Goal: Information Seeking & Learning: Find specific fact

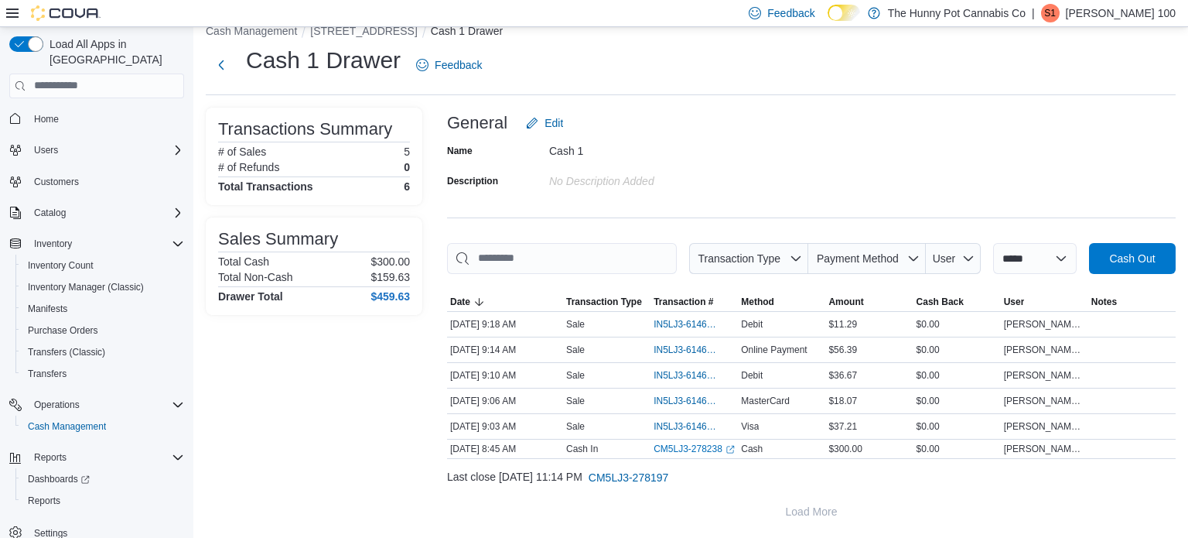
scroll to position [3, 0]
click at [54, 491] on span "Reports" at bounding box center [44, 497] width 32 height 12
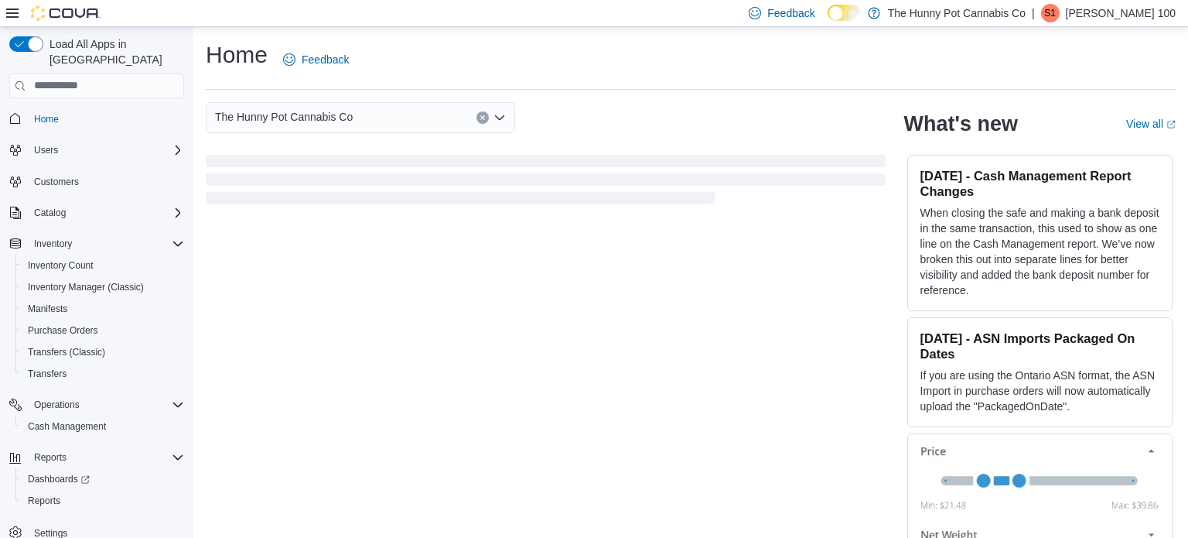
scroll to position [3, 0]
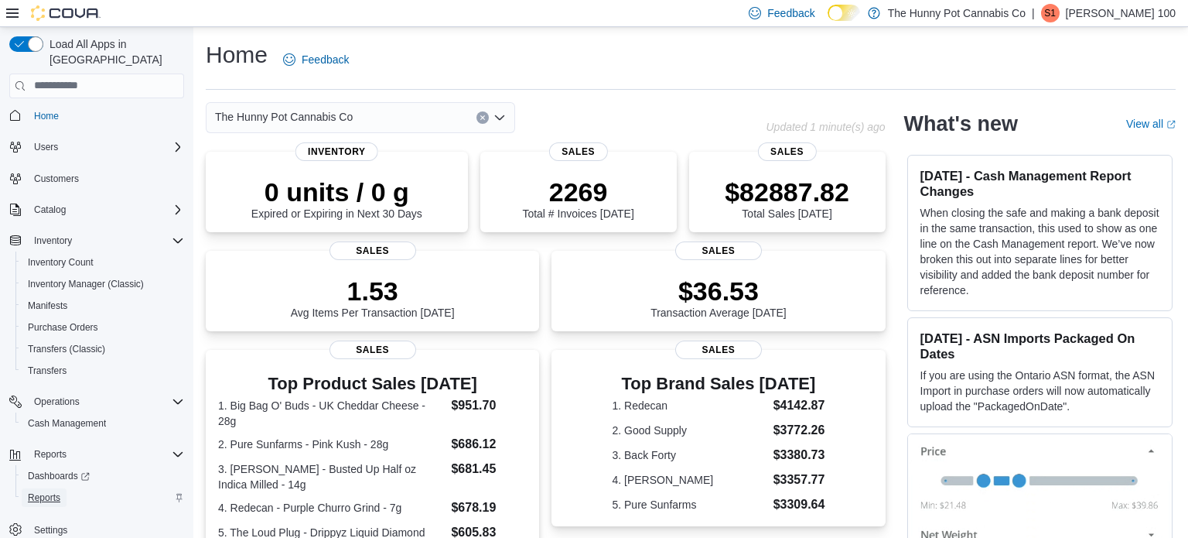
click at [48, 491] on span "Reports" at bounding box center [44, 497] width 32 height 12
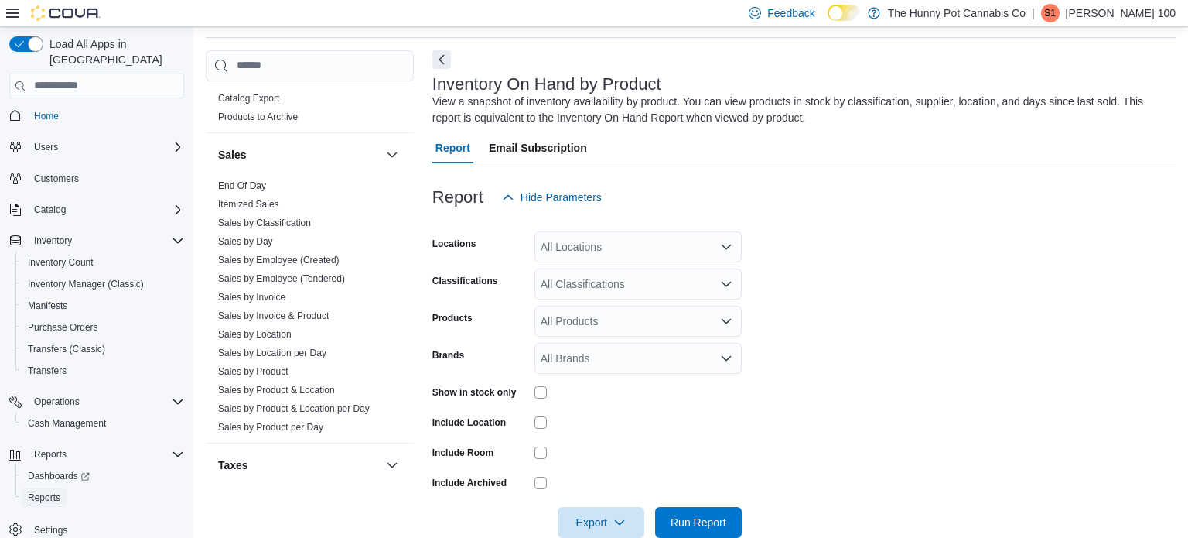
scroll to position [856, 0]
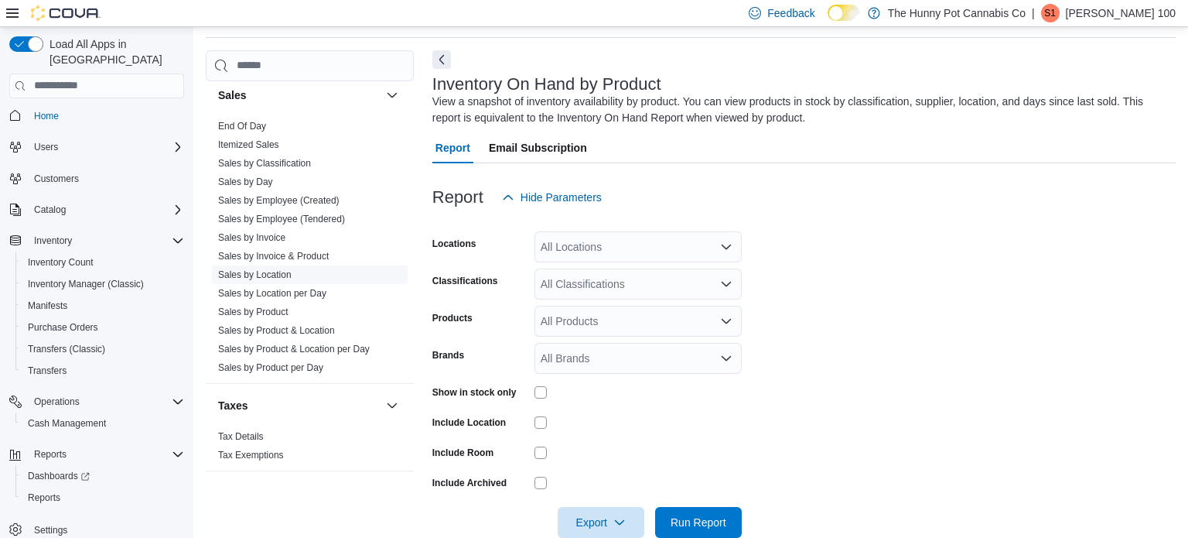
click at [291, 265] on span "Sales by Location" at bounding box center [310, 274] width 196 height 19
click at [259, 269] on link "Sales by Location" at bounding box center [254, 274] width 73 height 11
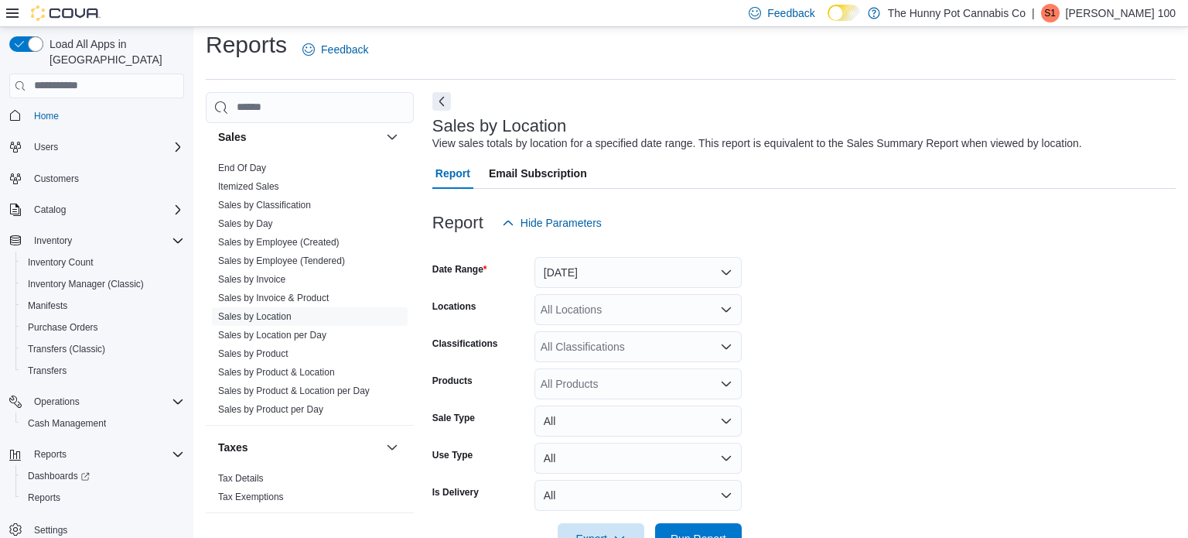
scroll to position [36, 0]
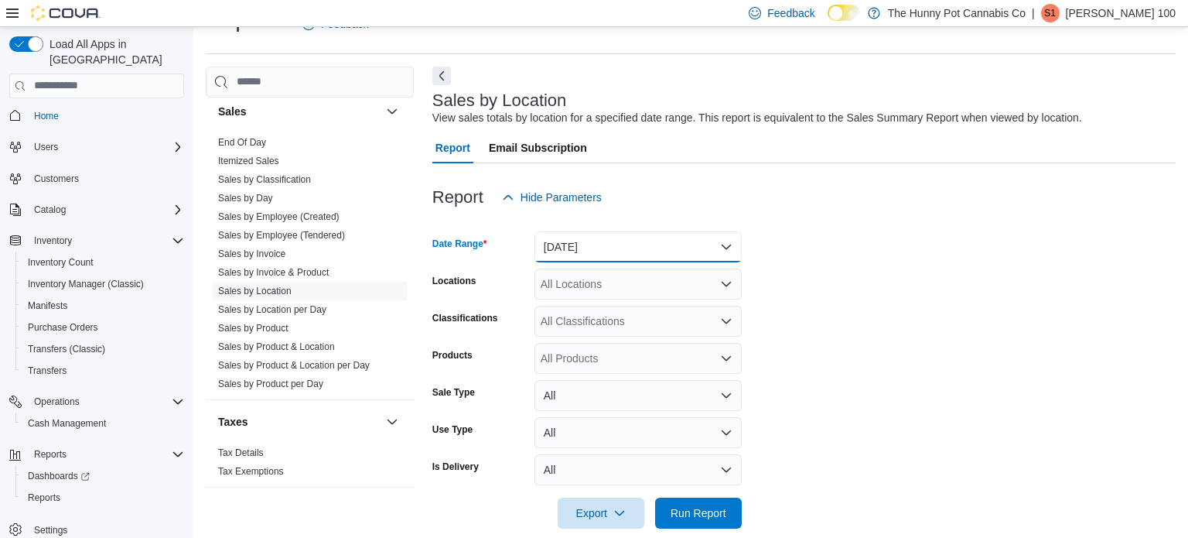
click at [586, 253] on button "Yesterday" at bounding box center [638, 246] width 207 height 31
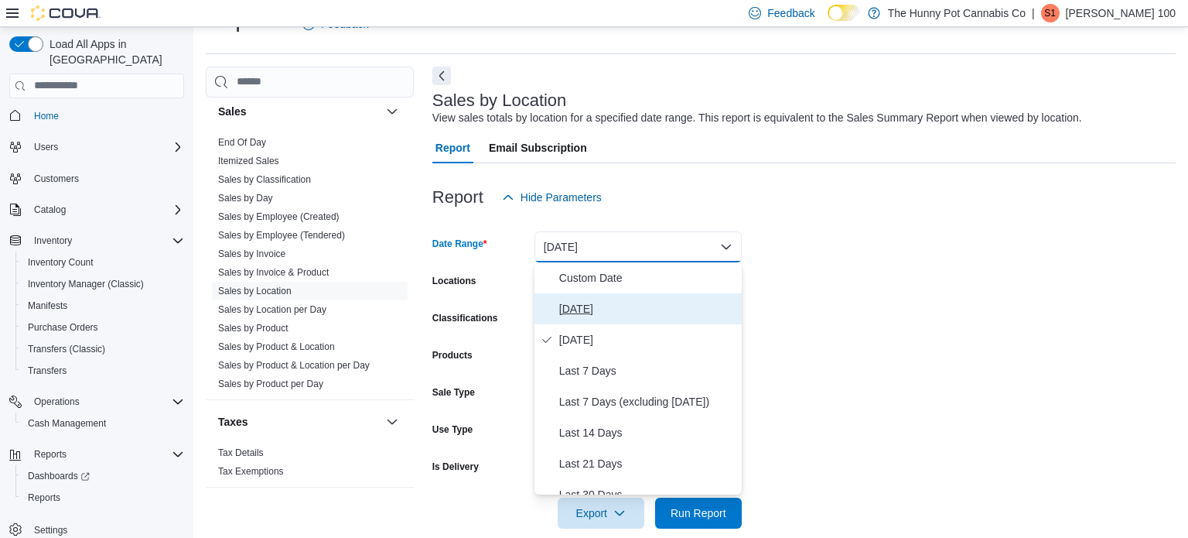
click at [578, 297] on button "Today" at bounding box center [638, 308] width 207 height 31
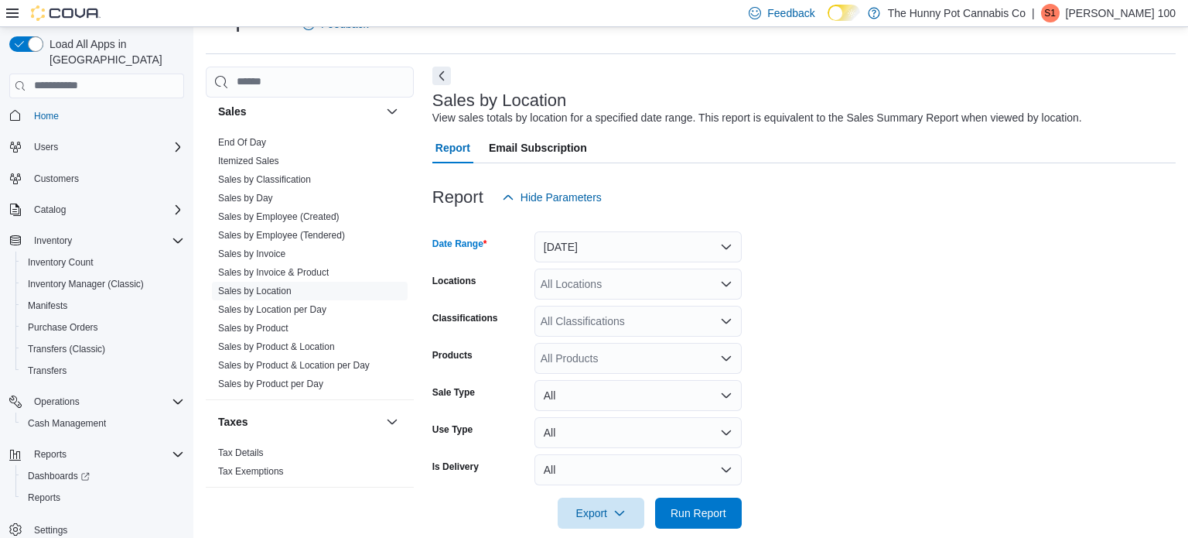
click at [563, 272] on div "All Locations" at bounding box center [638, 283] width 207 height 31
type input "***"
click at [595, 305] on span "[STREET_ADDRESS]" at bounding box center [629, 309] width 107 height 15
click at [828, 333] on form "Date Range Today Locations 400 Pacific Ave Classifications All Classifications …" at bounding box center [803, 371] width 743 height 316
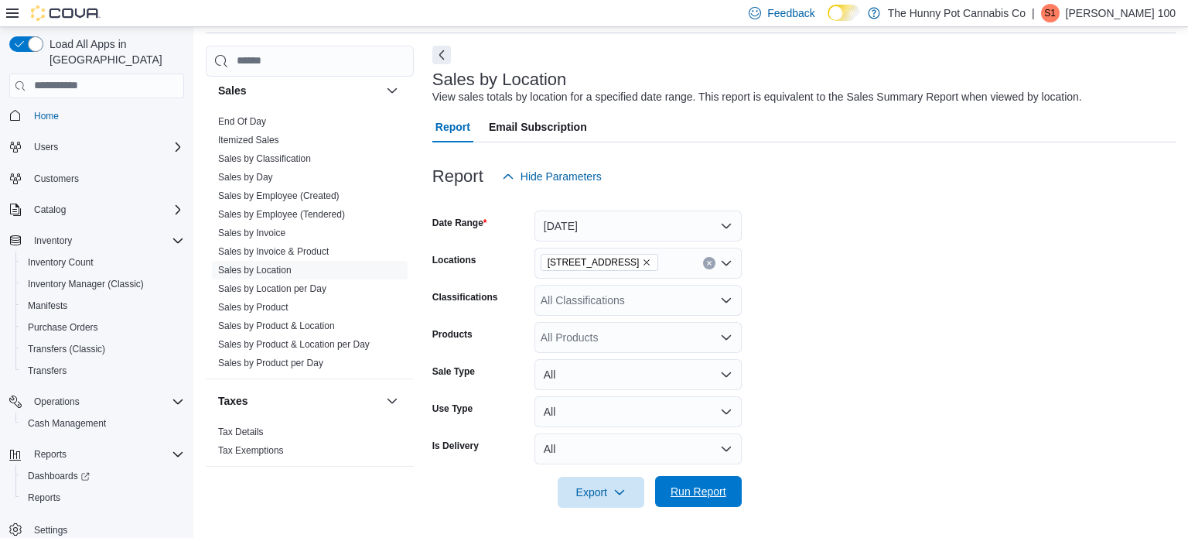
click at [707, 480] on span "Run Report" at bounding box center [699, 491] width 68 height 31
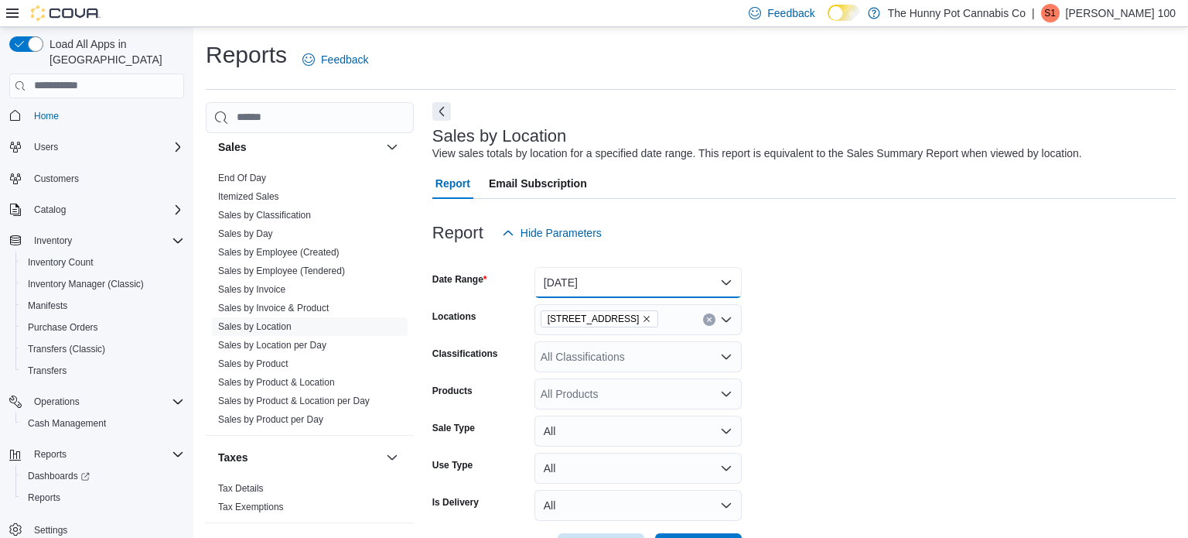
click at [568, 283] on button "Today" at bounding box center [638, 282] width 207 height 31
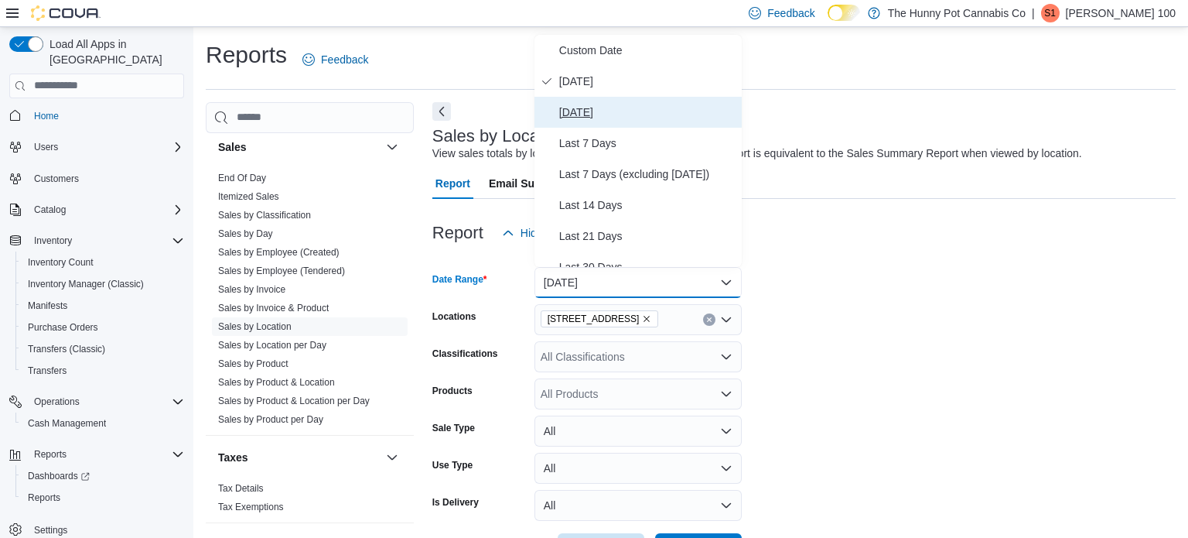
click at [572, 118] on span "Yesterday" at bounding box center [647, 112] width 176 height 19
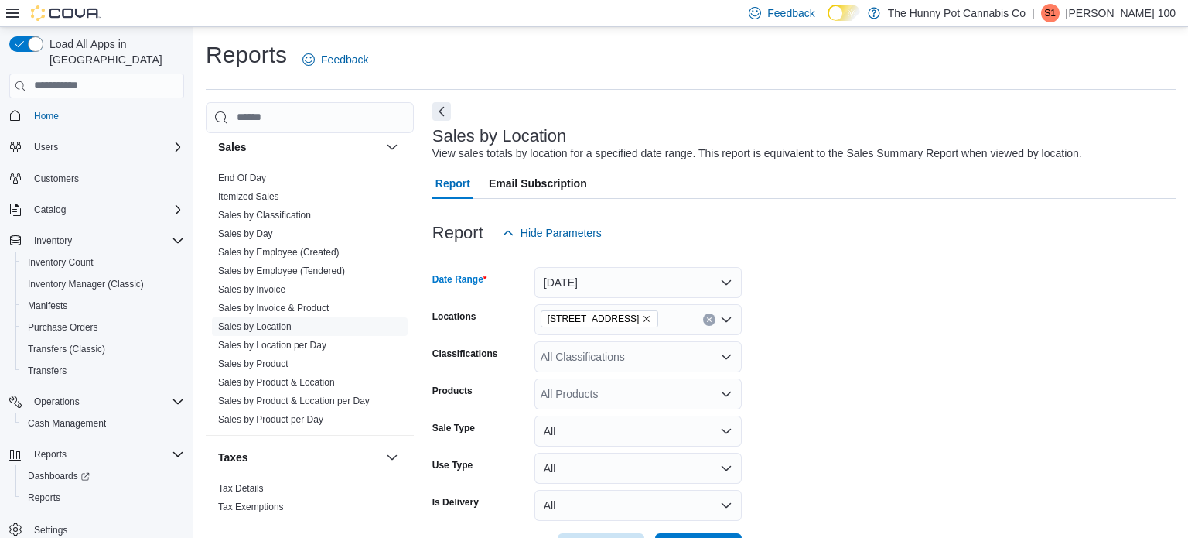
click at [839, 343] on form "Date Range Yesterday Locations 400 Pacific Ave Classifications All Classificati…" at bounding box center [803, 406] width 743 height 316
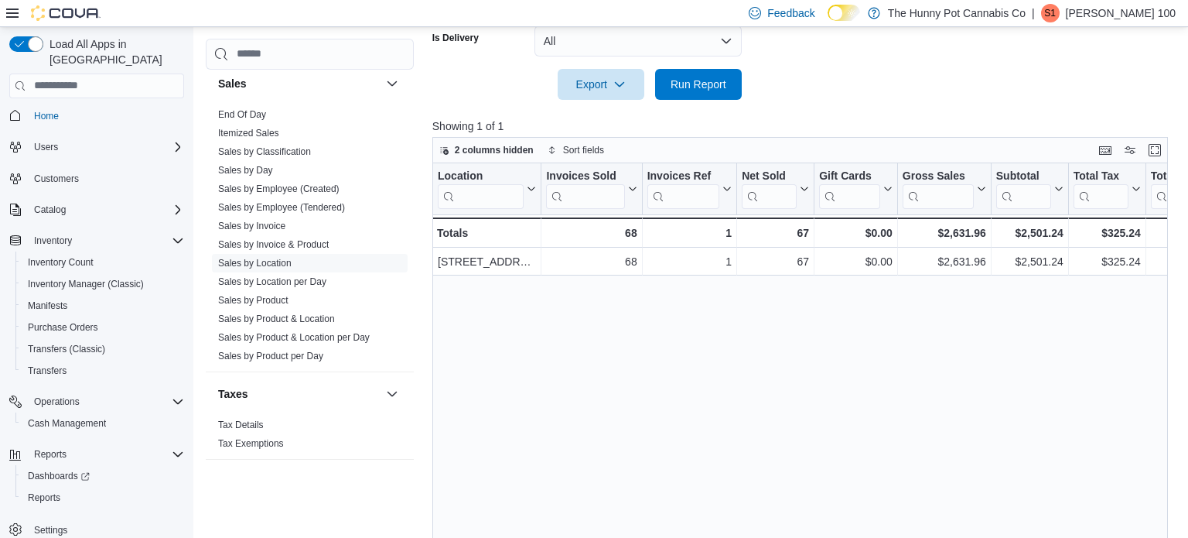
scroll to position [391, 0]
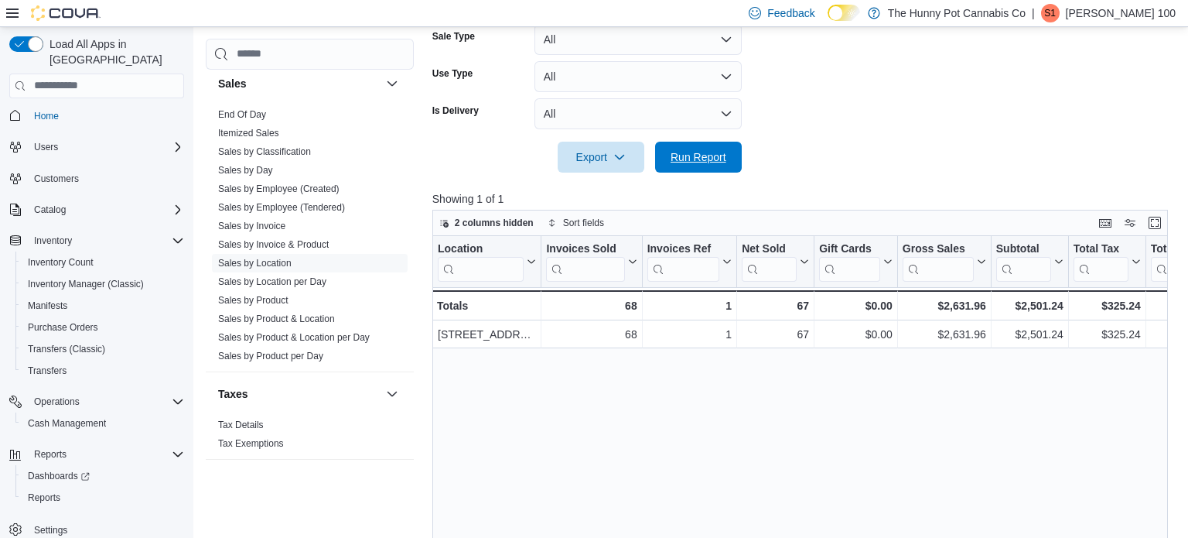
click at [699, 157] on span "Run Report" at bounding box center [699, 156] width 56 height 15
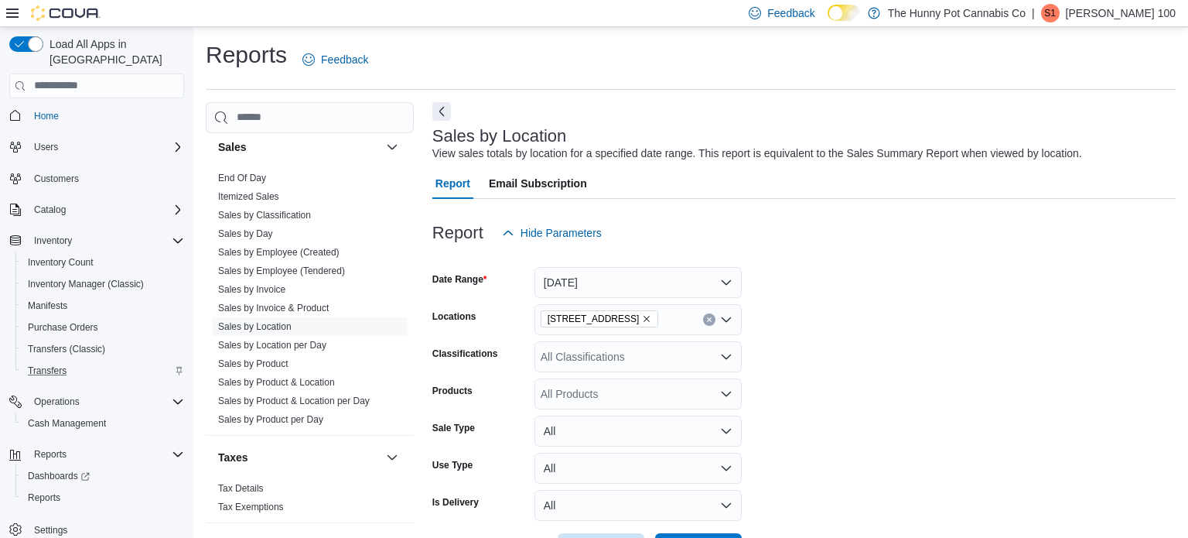
scroll to position [472, 0]
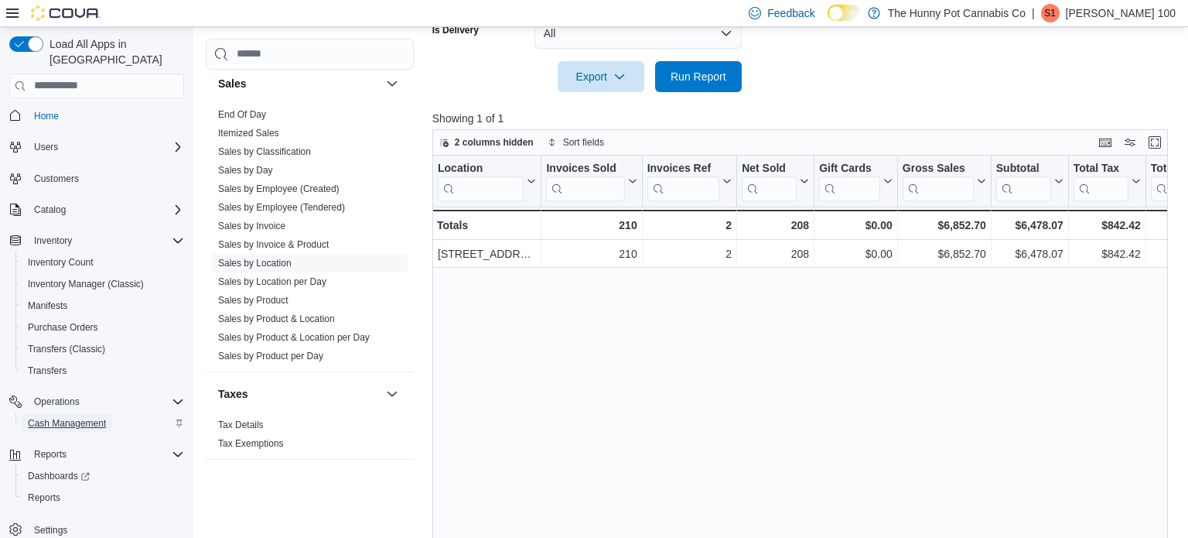
click at [60, 417] on span "Cash Management" at bounding box center [67, 423] width 78 height 12
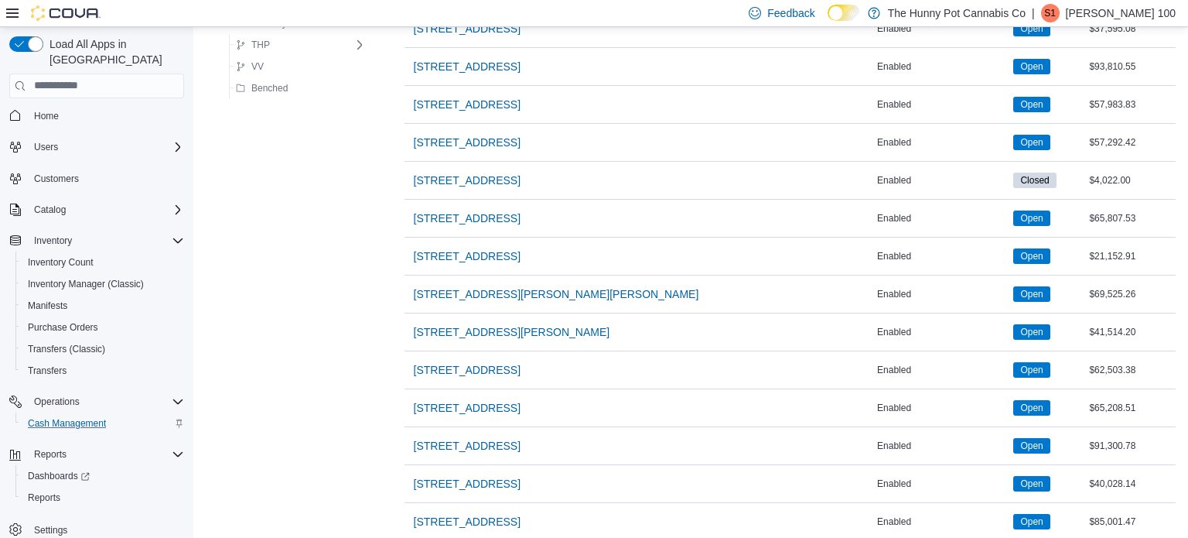
scroll to position [956, 0]
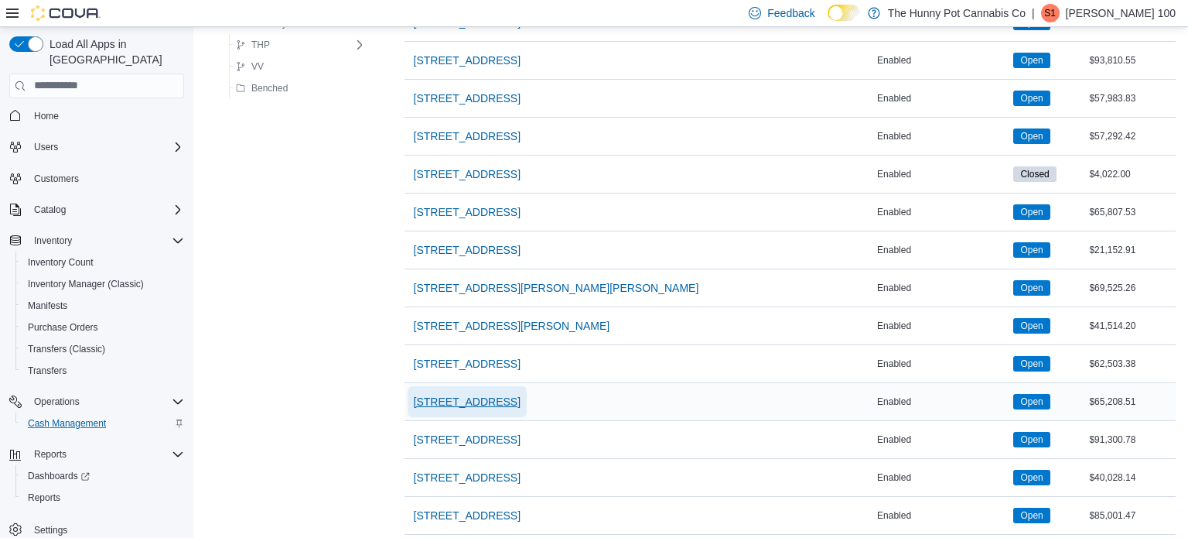
click at [451, 396] on span "[STREET_ADDRESS]" at bounding box center [467, 401] width 107 height 15
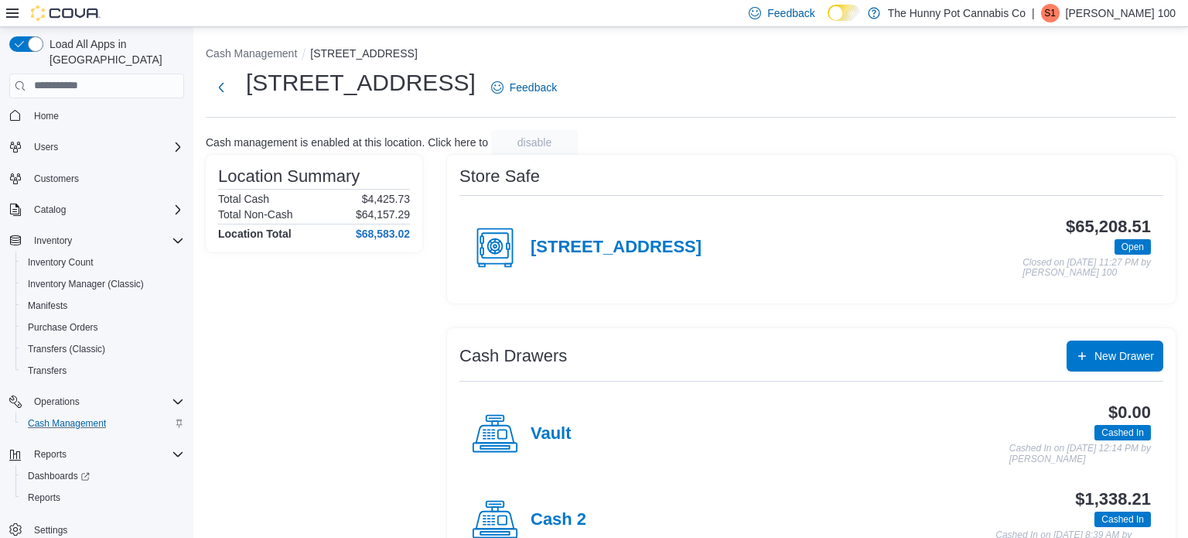
scroll to position [135, 0]
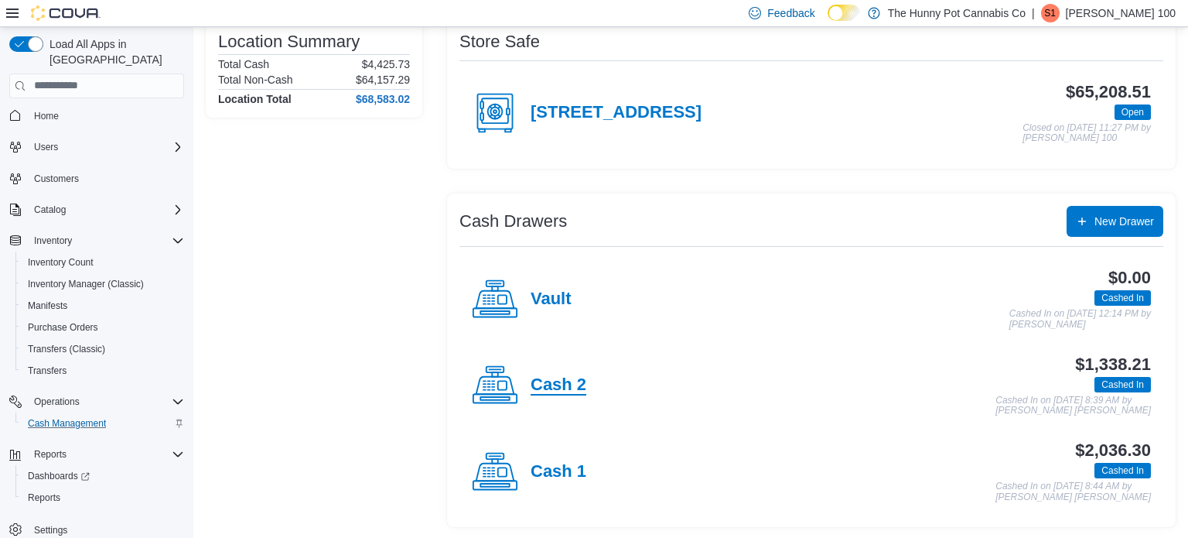
click at [569, 384] on h4 "Cash 2" at bounding box center [559, 385] width 56 height 20
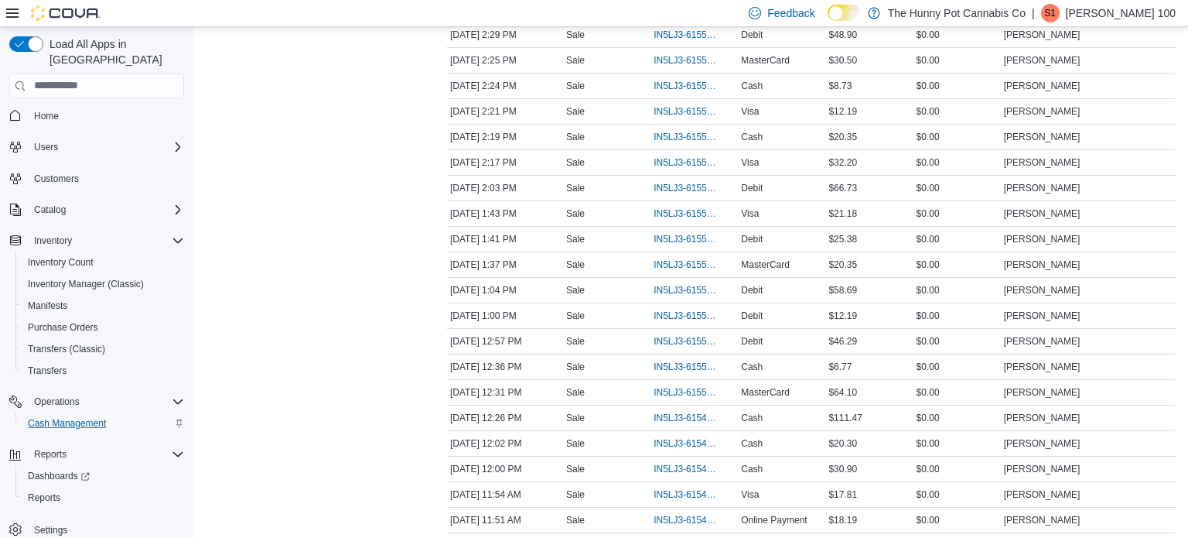
scroll to position [415, 0]
click at [676, 487] on span "IN5LJ3-6154719" at bounding box center [687, 493] width 66 height 12
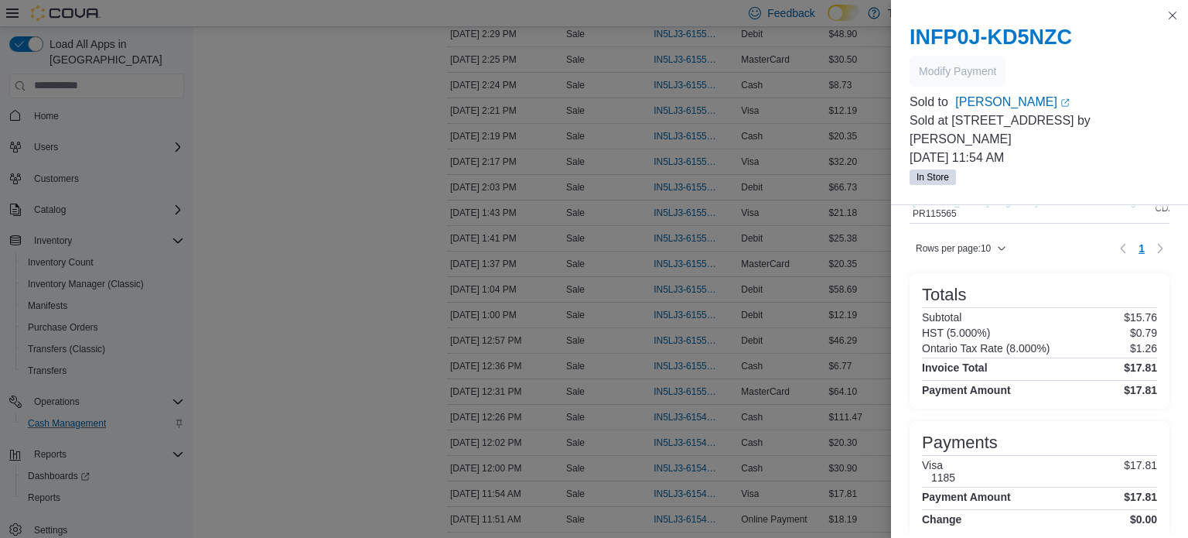
scroll to position [140, 0]
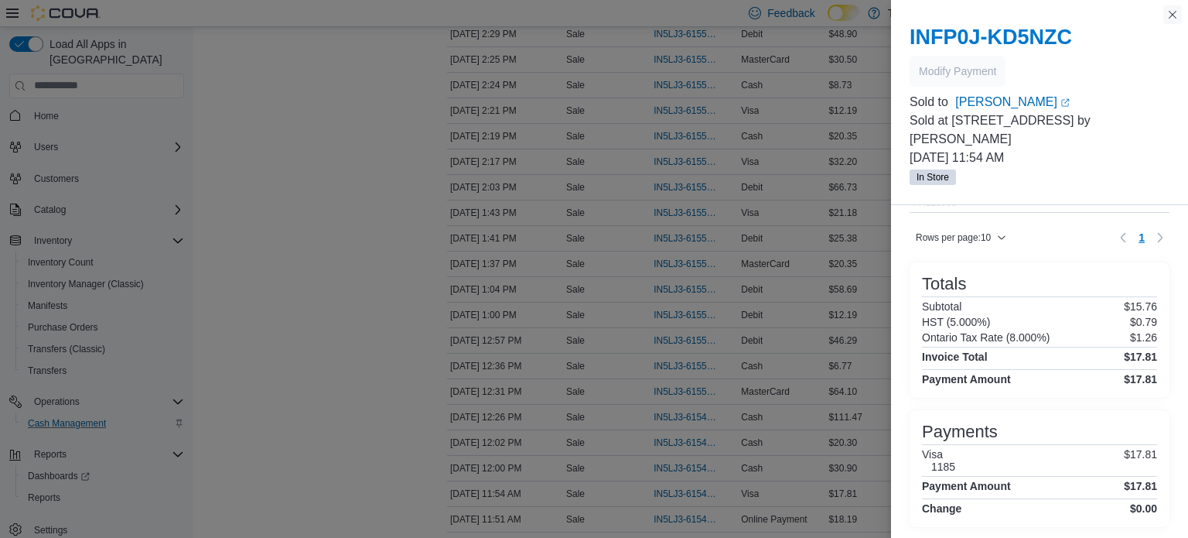
click at [1174, 19] on button "Close this dialog" at bounding box center [1173, 14] width 19 height 19
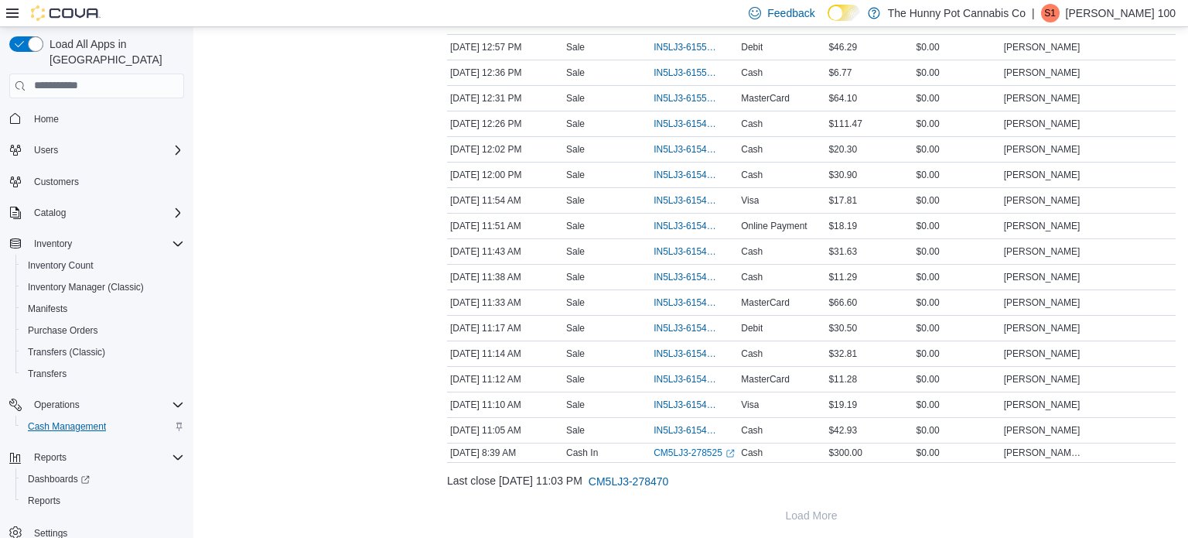
scroll to position [3, 0]
click at [55, 491] on span "Reports" at bounding box center [44, 497] width 32 height 12
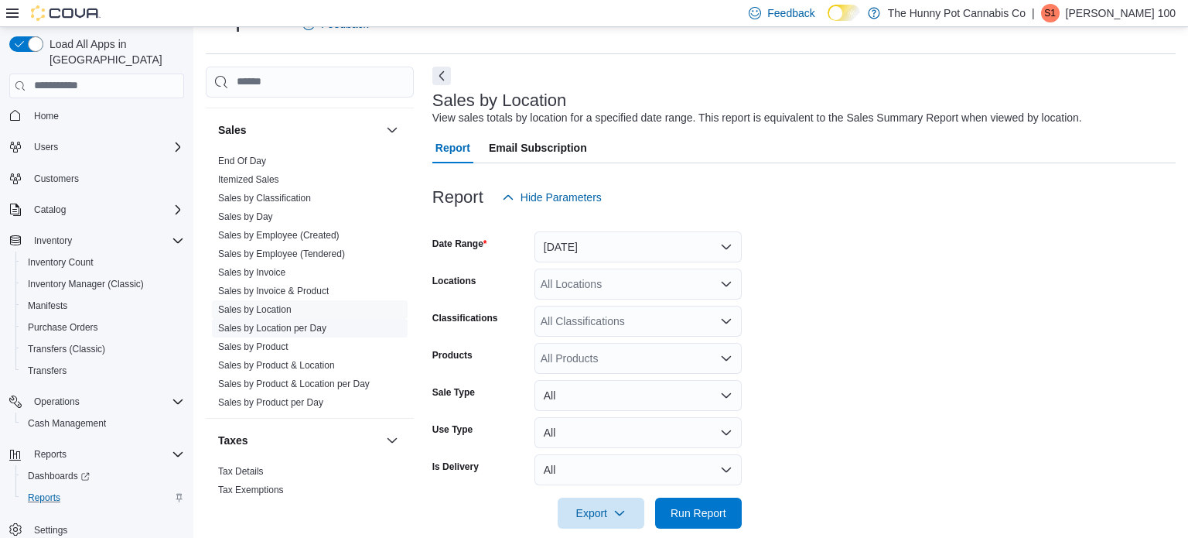
scroll to position [840, 0]
click at [305, 286] on link "Sales by Invoice & Product" at bounding box center [273, 287] width 111 height 11
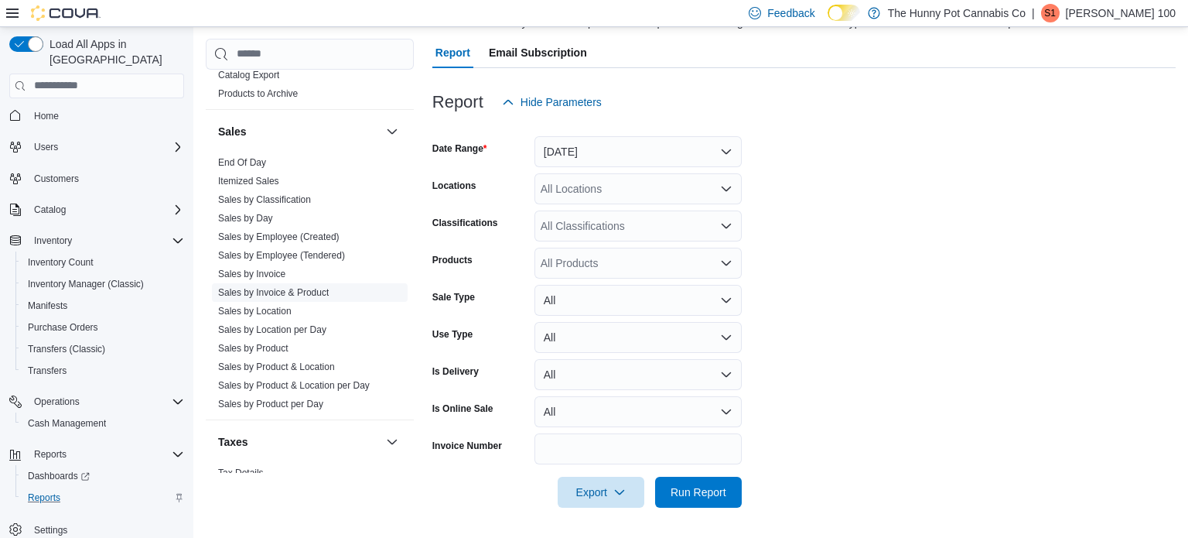
scroll to position [812, 0]
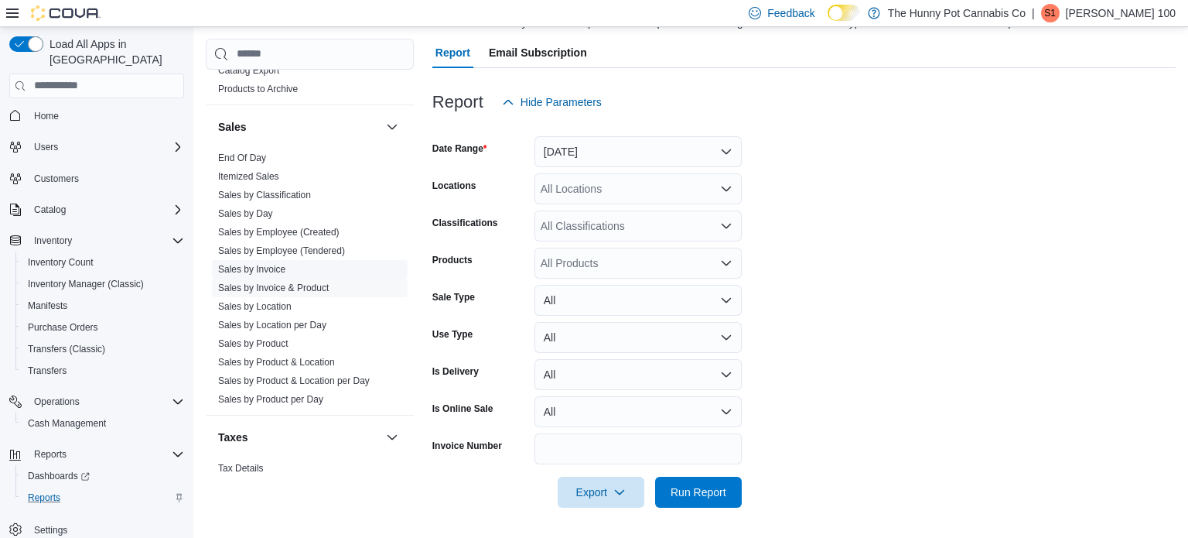
click at [256, 272] on link "Sales by Invoice" at bounding box center [251, 269] width 67 height 11
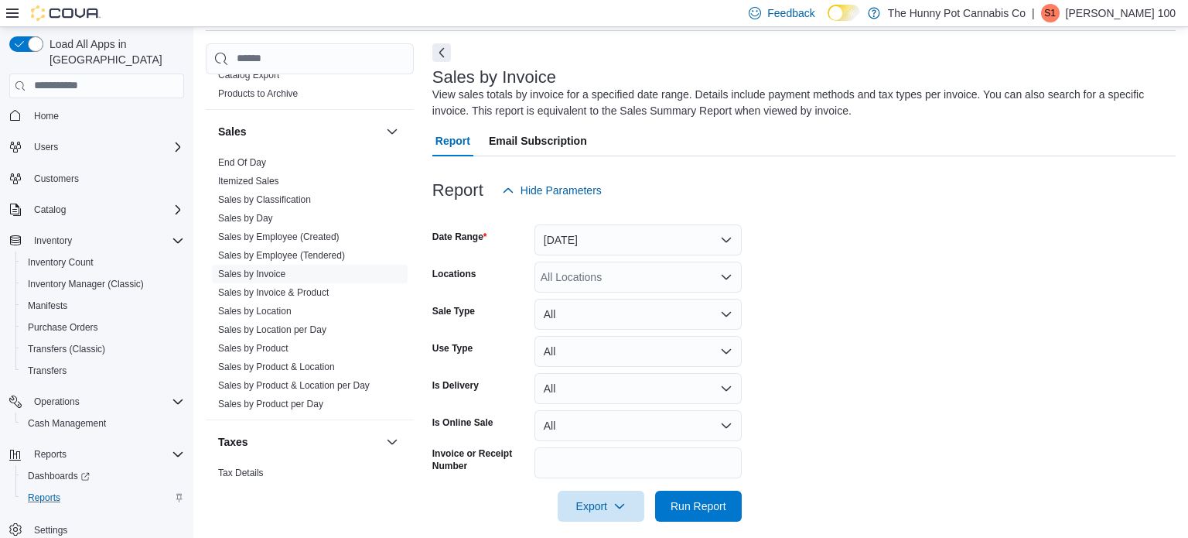
scroll to position [52, 0]
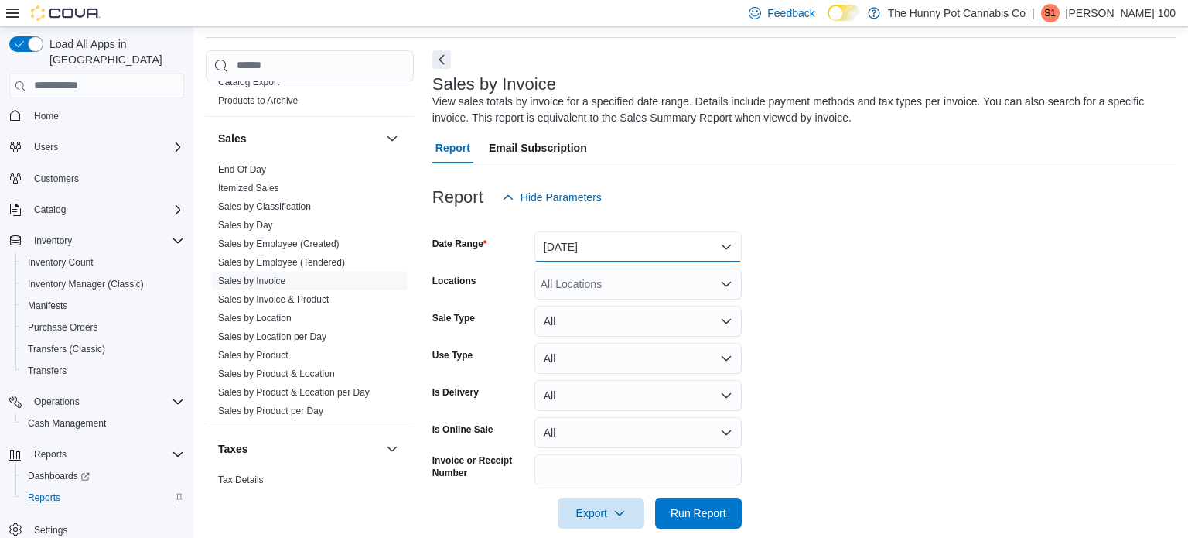
click at [590, 238] on button "Yesterday" at bounding box center [638, 246] width 207 height 31
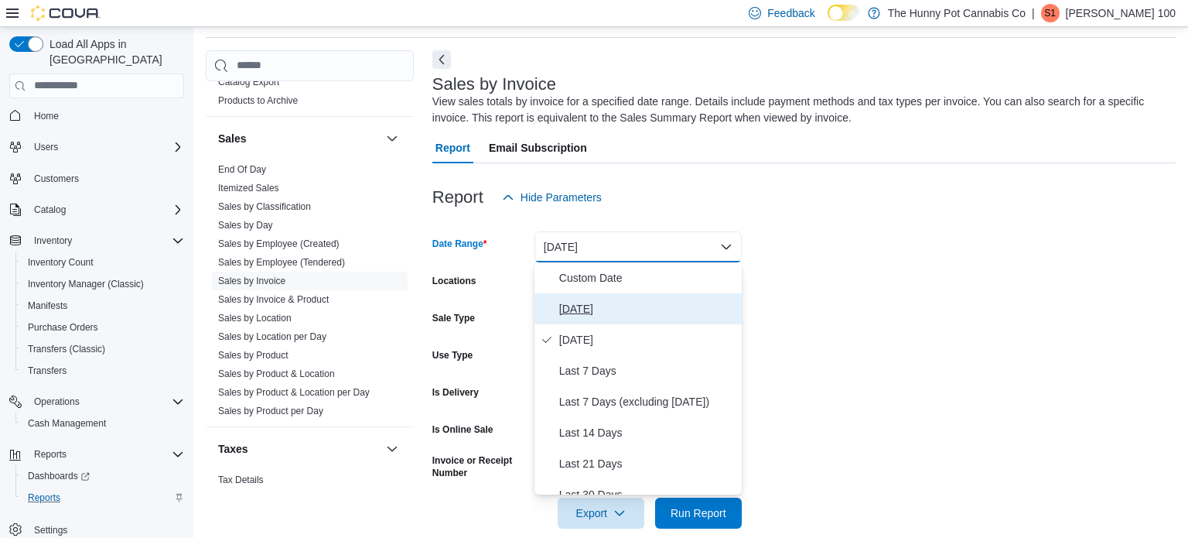
click at [582, 307] on span "Today" at bounding box center [647, 308] width 176 height 19
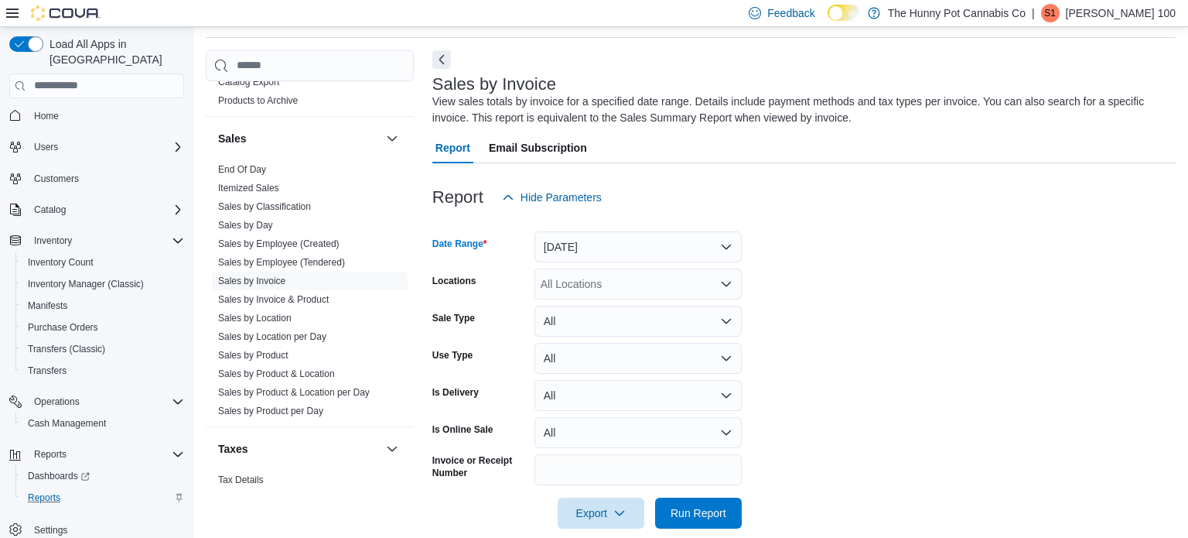
click at [577, 285] on div "All Locations" at bounding box center [638, 283] width 207 height 31
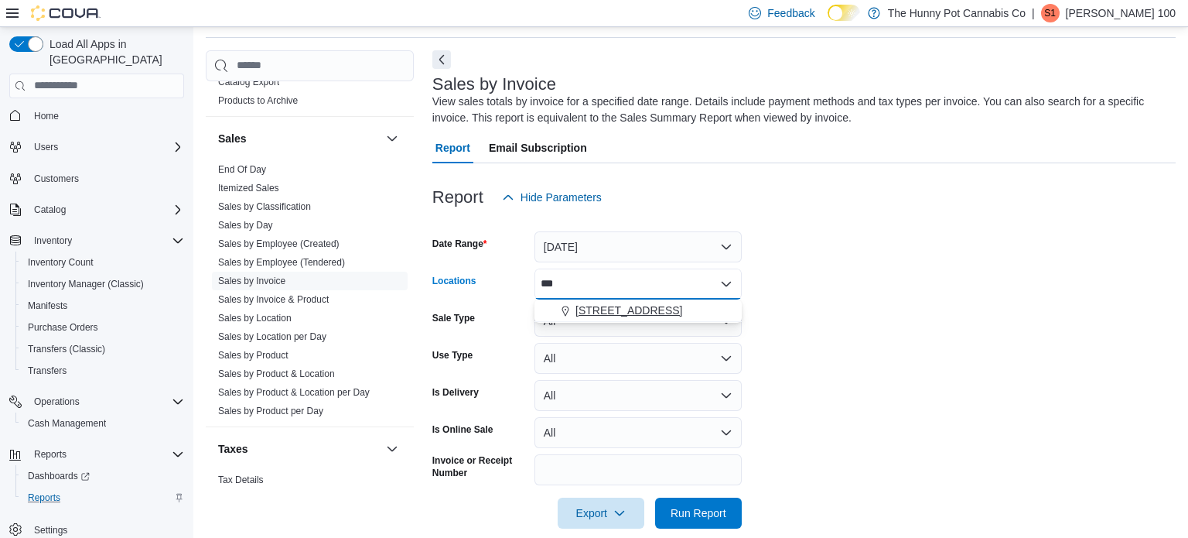
type input "***"
click at [600, 315] on span "[STREET_ADDRESS]" at bounding box center [629, 309] width 107 height 15
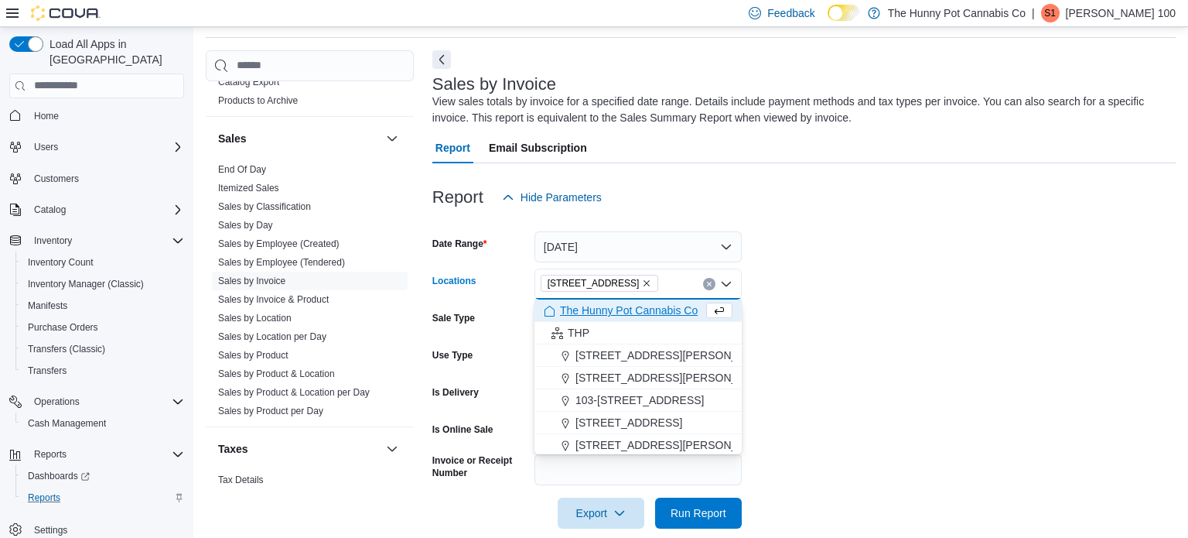
click at [898, 413] on form "Date Range Today Locations 400 Pacific Ave Combo box. Selected. 400 Pacific Ave…" at bounding box center [803, 371] width 743 height 316
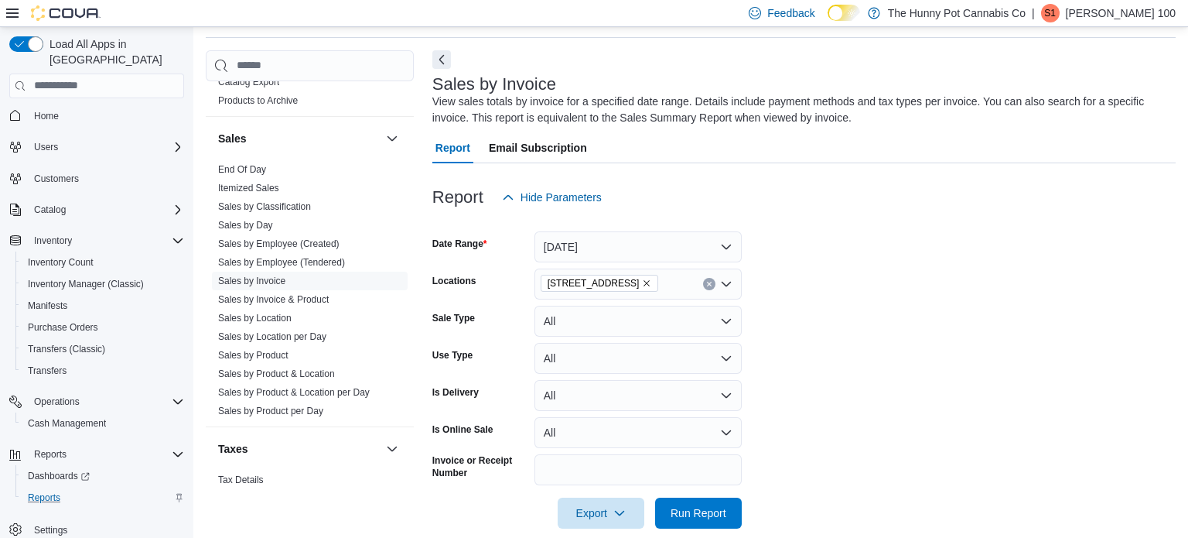
scroll to position [73, 0]
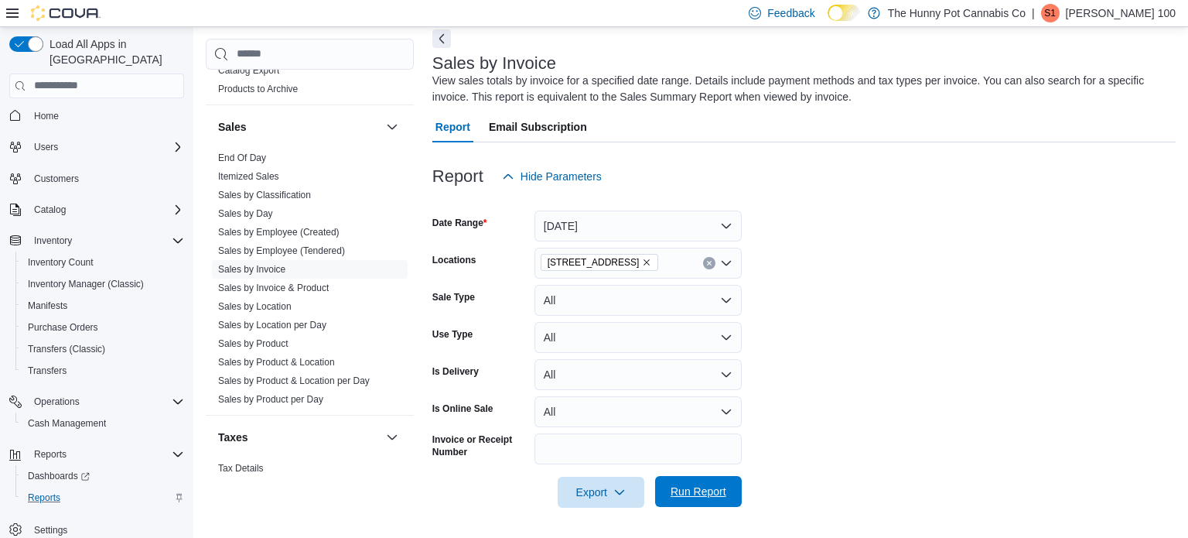
click at [726, 486] on span "Run Report" at bounding box center [699, 491] width 68 height 31
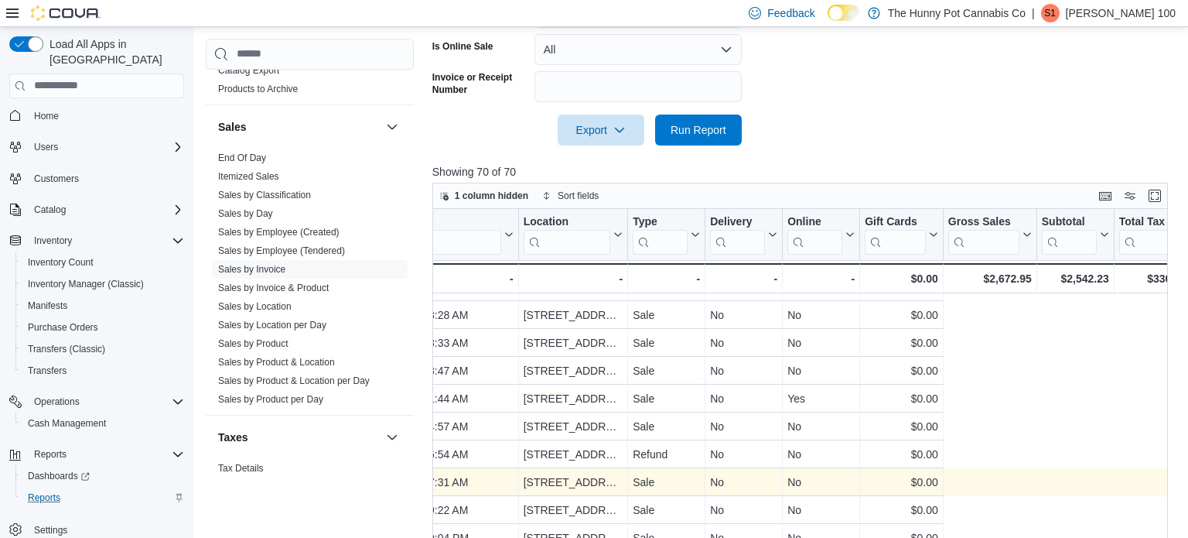
scroll to position [605, 0]
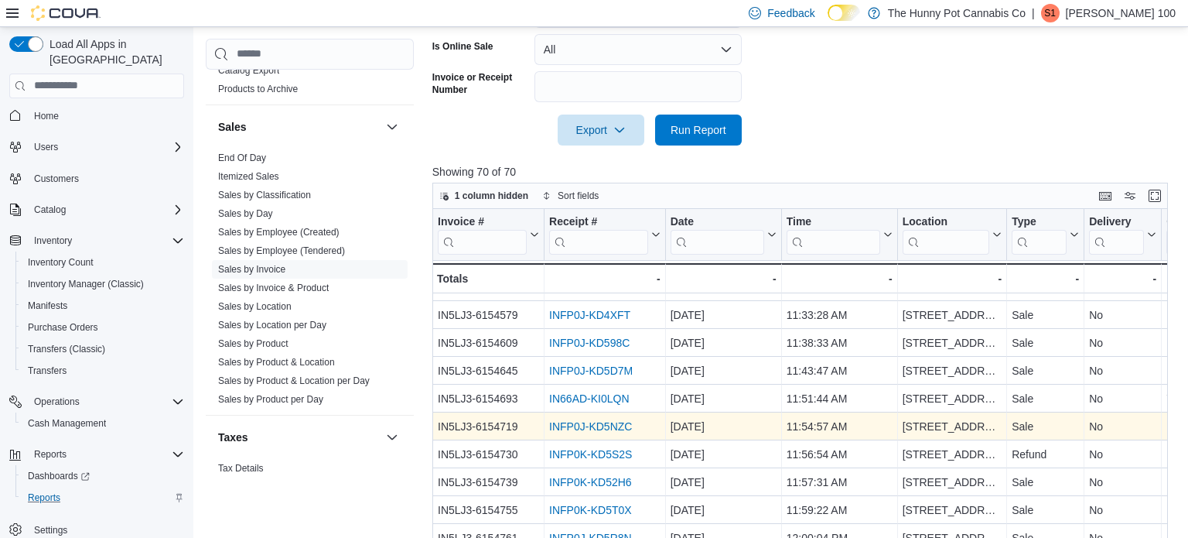
click at [618, 427] on link "INFP0J-KD5NZC" at bounding box center [590, 426] width 83 height 12
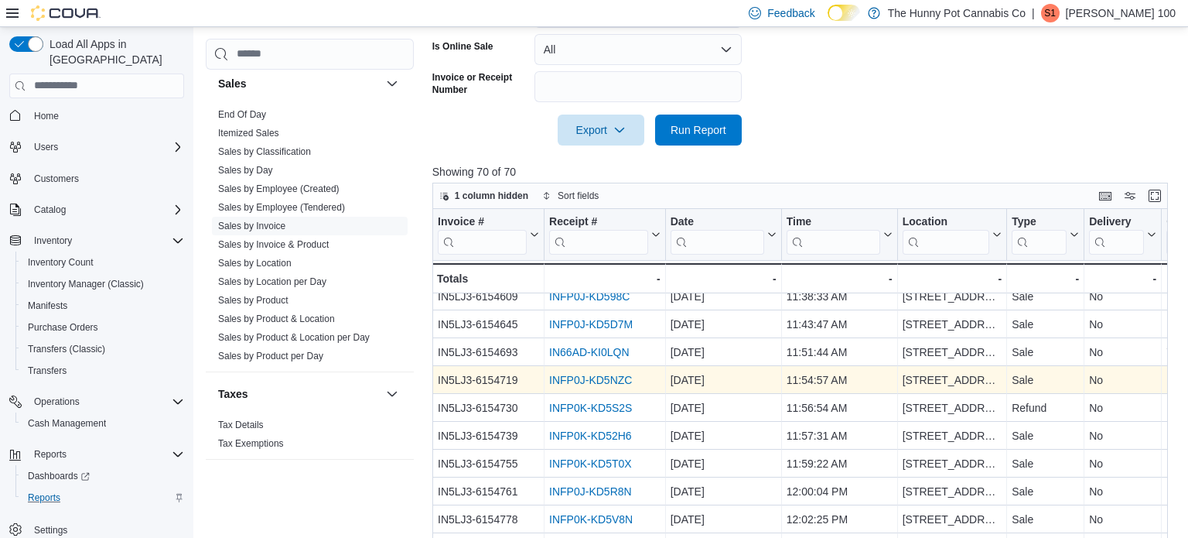
scroll to position [627, 0]
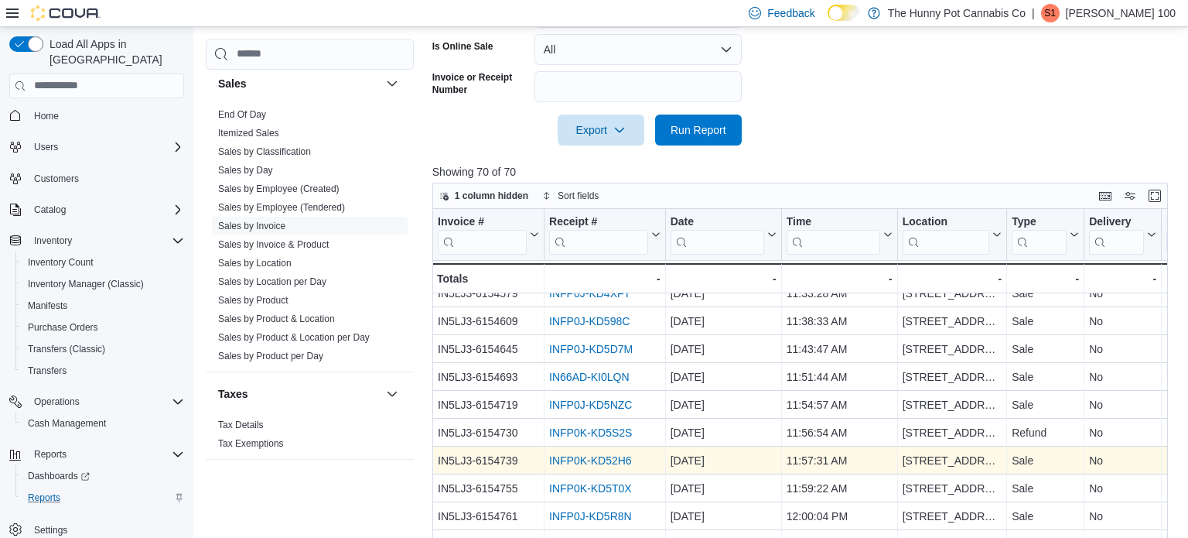
click at [613, 459] on link "INFP0K-KD52H6" at bounding box center [590, 460] width 83 height 12
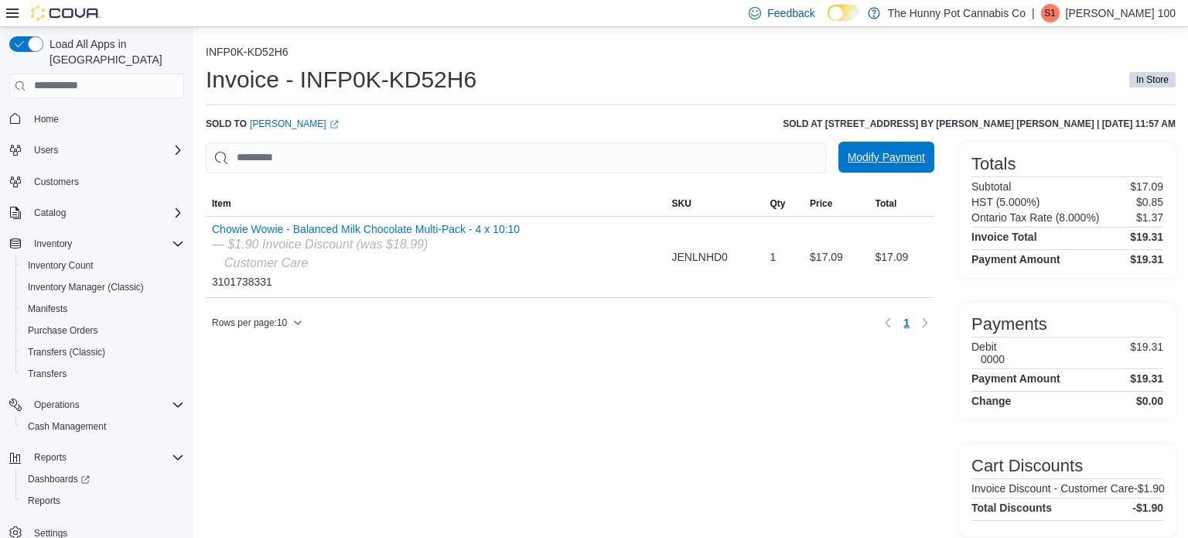
click at [865, 167] on span "Modify Payment" at bounding box center [886, 157] width 77 height 31
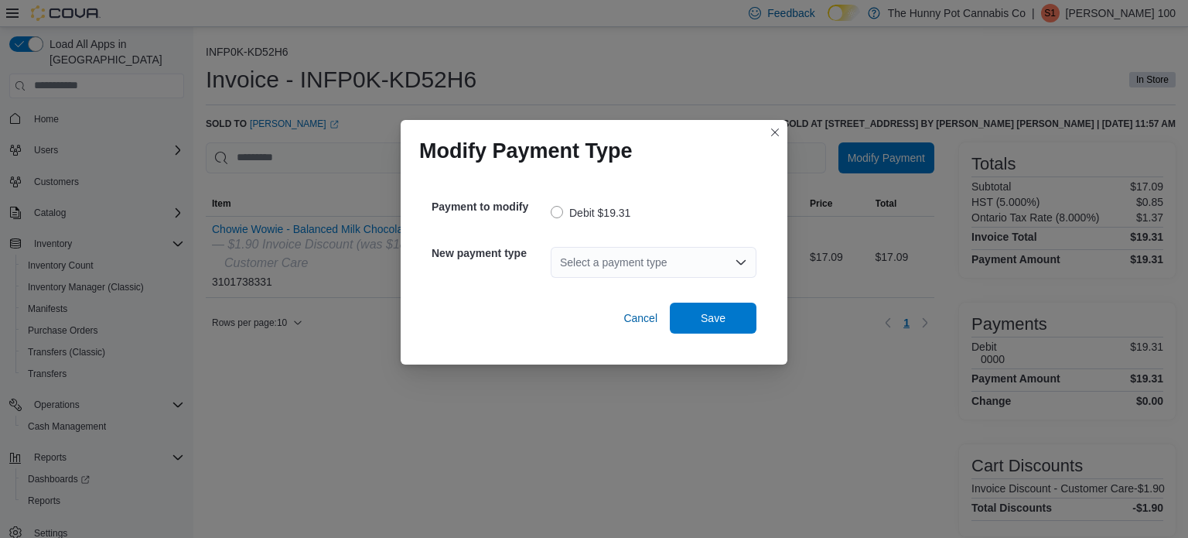
click at [642, 264] on div "Select a payment type" at bounding box center [654, 262] width 206 height 31
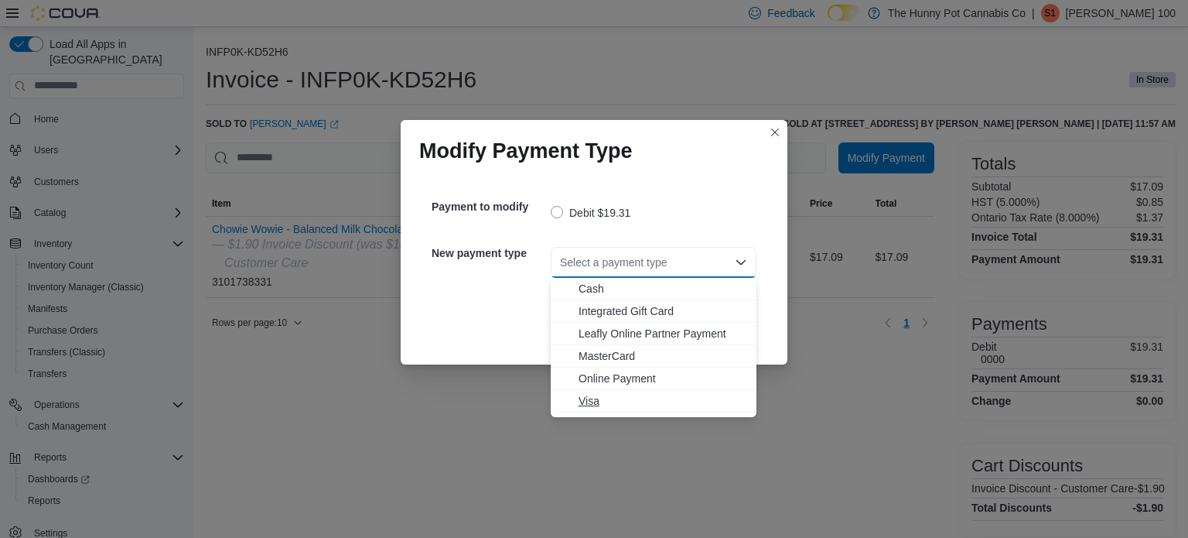
click at [591, 402] on span "Visa" at bounding box center [663, 400] width 169 height 15
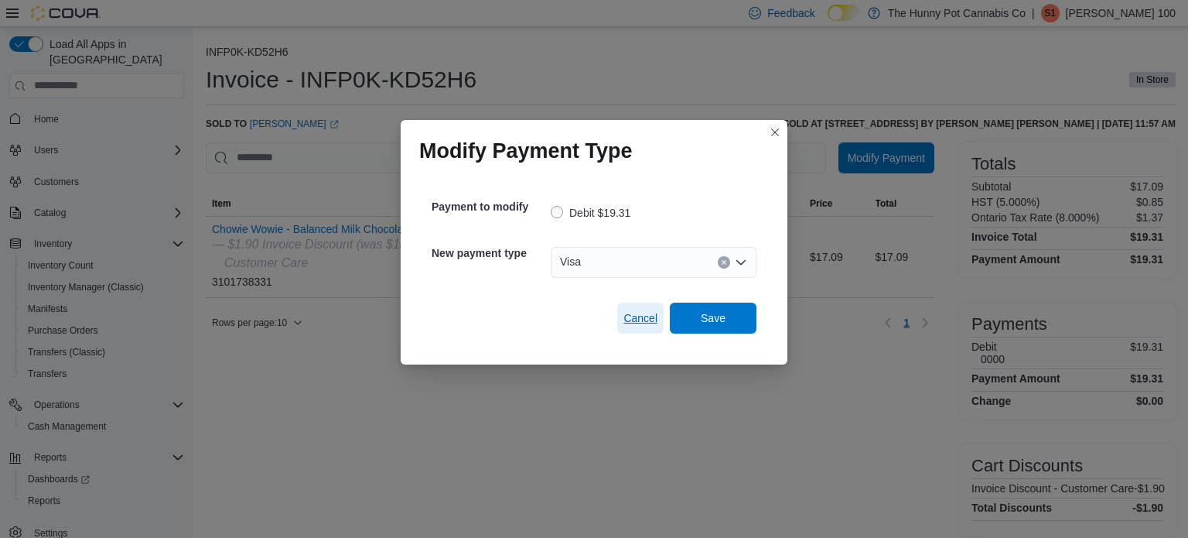
click at [627, 325] on span "Cancel" at bounding box center [641, 317] width 34 height 15
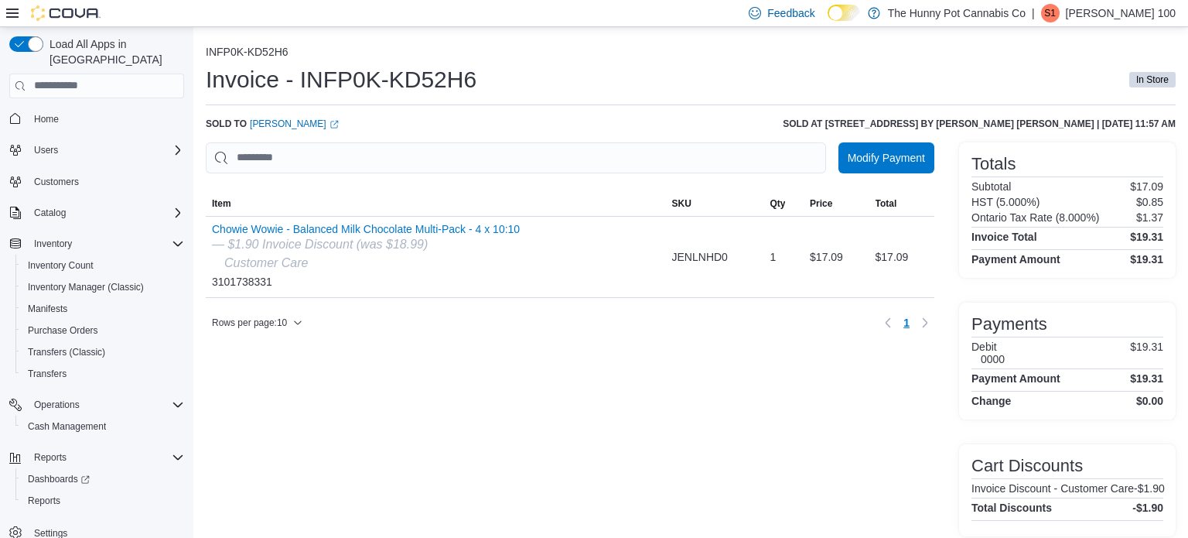
scroll to position [11, 0]
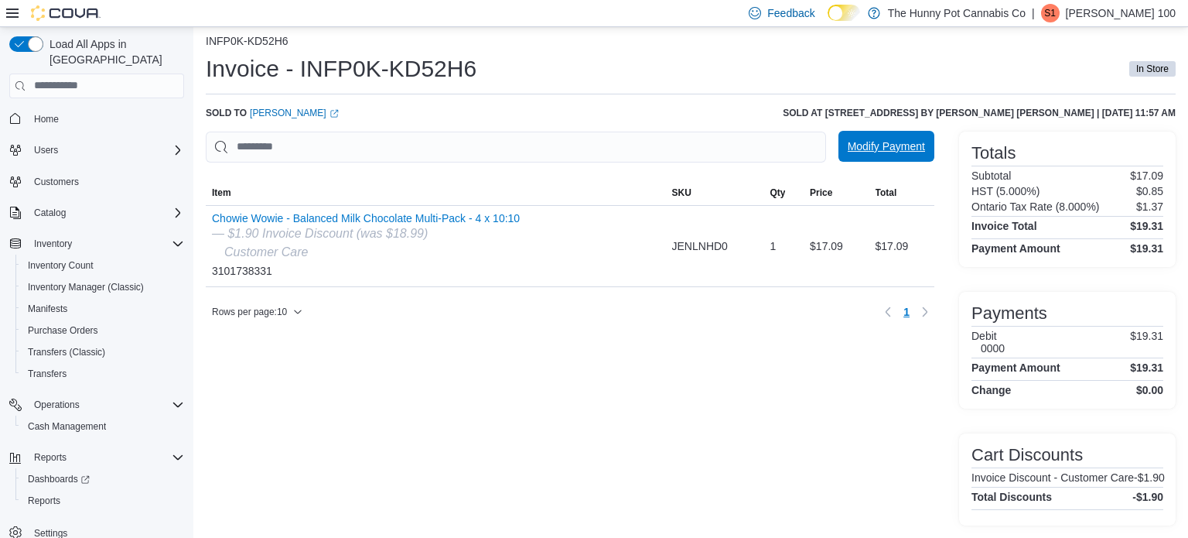
click at [882, 159] on span "Modify Payment" at bounding box center [886, 146] width 77 height 31
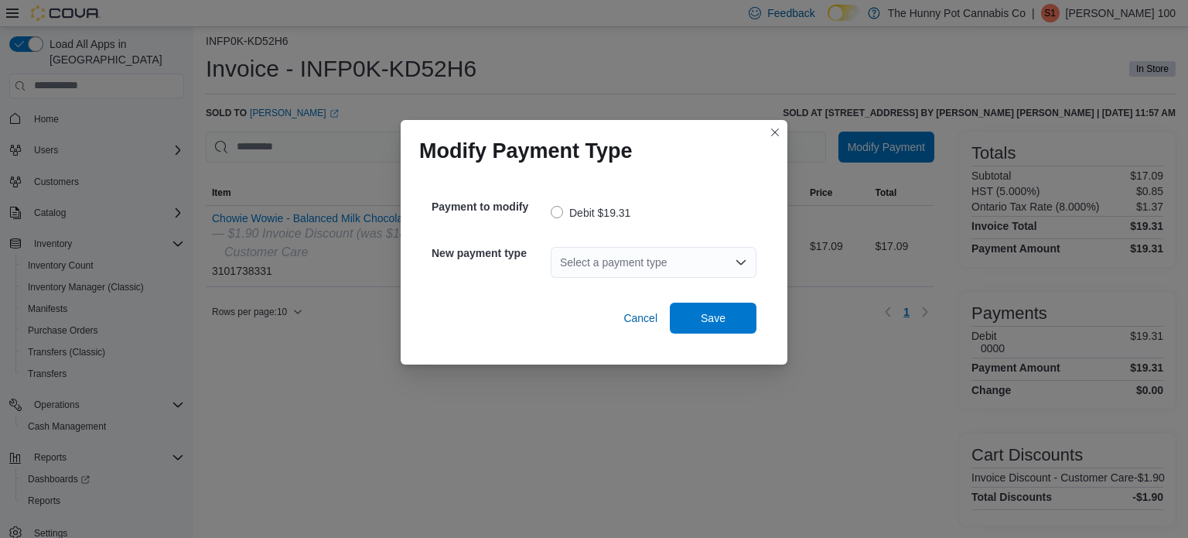
click at [584, 270] on div "Select a payment type" at bounding box center [654, 262] width 206 height 31
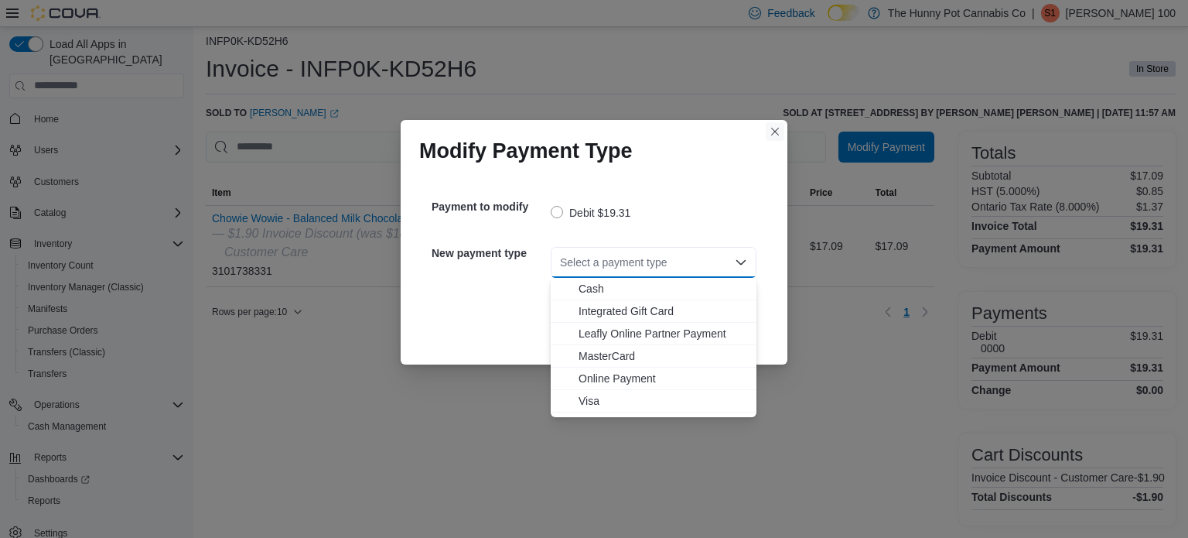
click at [775, 132] on button "Closes this modal window" at bounding box center [775, 131] width 19 height 19
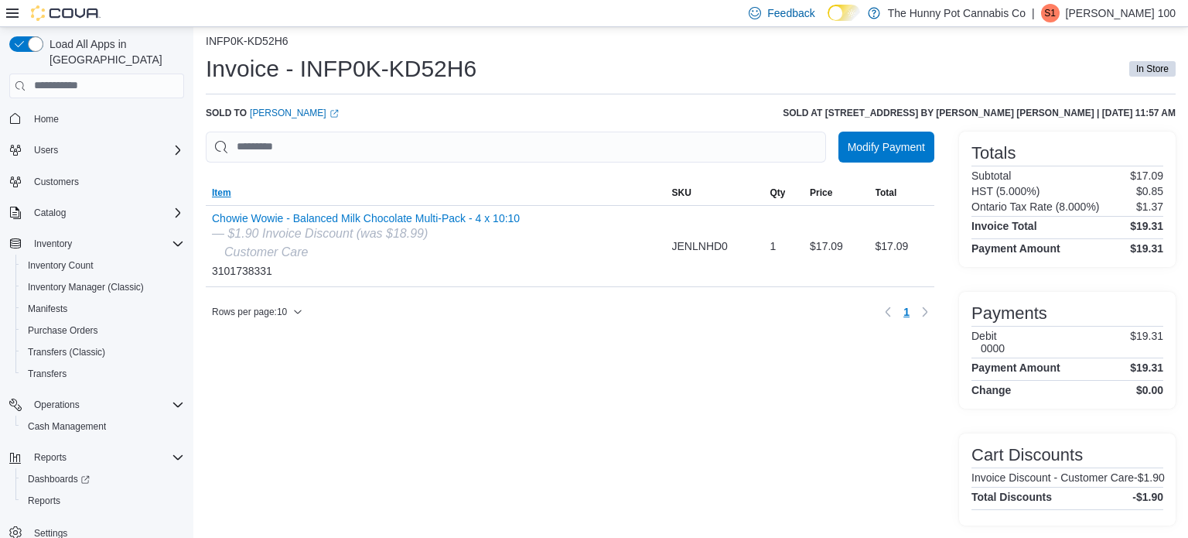
click at [525, 190] on span "Item" at bounding box center [436, 192] width 460 height 25
click at [610, 234] on div "Chowie Wowie - Balanced Milk Chocolate Multi-Pack - 4 x 10:10 — $1.90 Invoice D…" at bounding box center [436, 246] width 460 height 80
click at [523, 191] on span "Item" at bounding box center [436, 192] width 460 height 25
click at [525, 187] on span "Item" at bounding box center [436, 192] width 460 height 25
